Goal: Navigation & Orientation: Find specific page/section

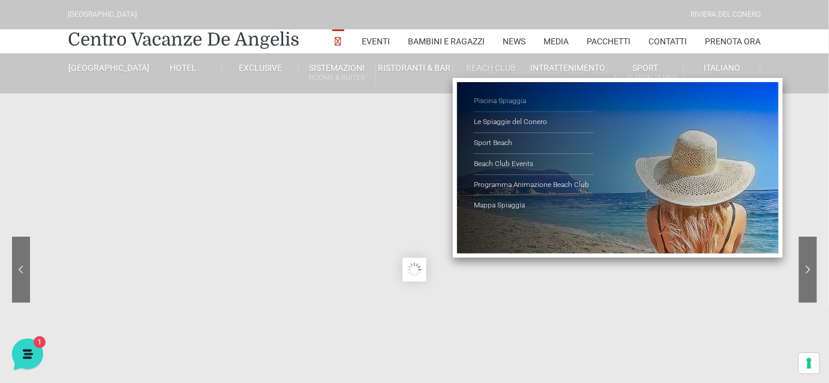
click at [500, 101] on link "Piscina Spiaggia" at bounding box center [534, 101] width 120 height 21
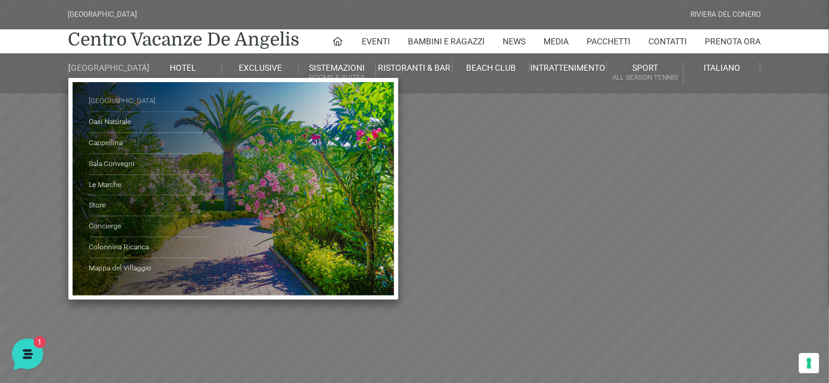
click at [109, 110] on link "[GEOGRAPHIC_DATA]" at bounding box center [149, 101] width 120 height 21
